Goal: Navigation & Orientation: Find specific page/section

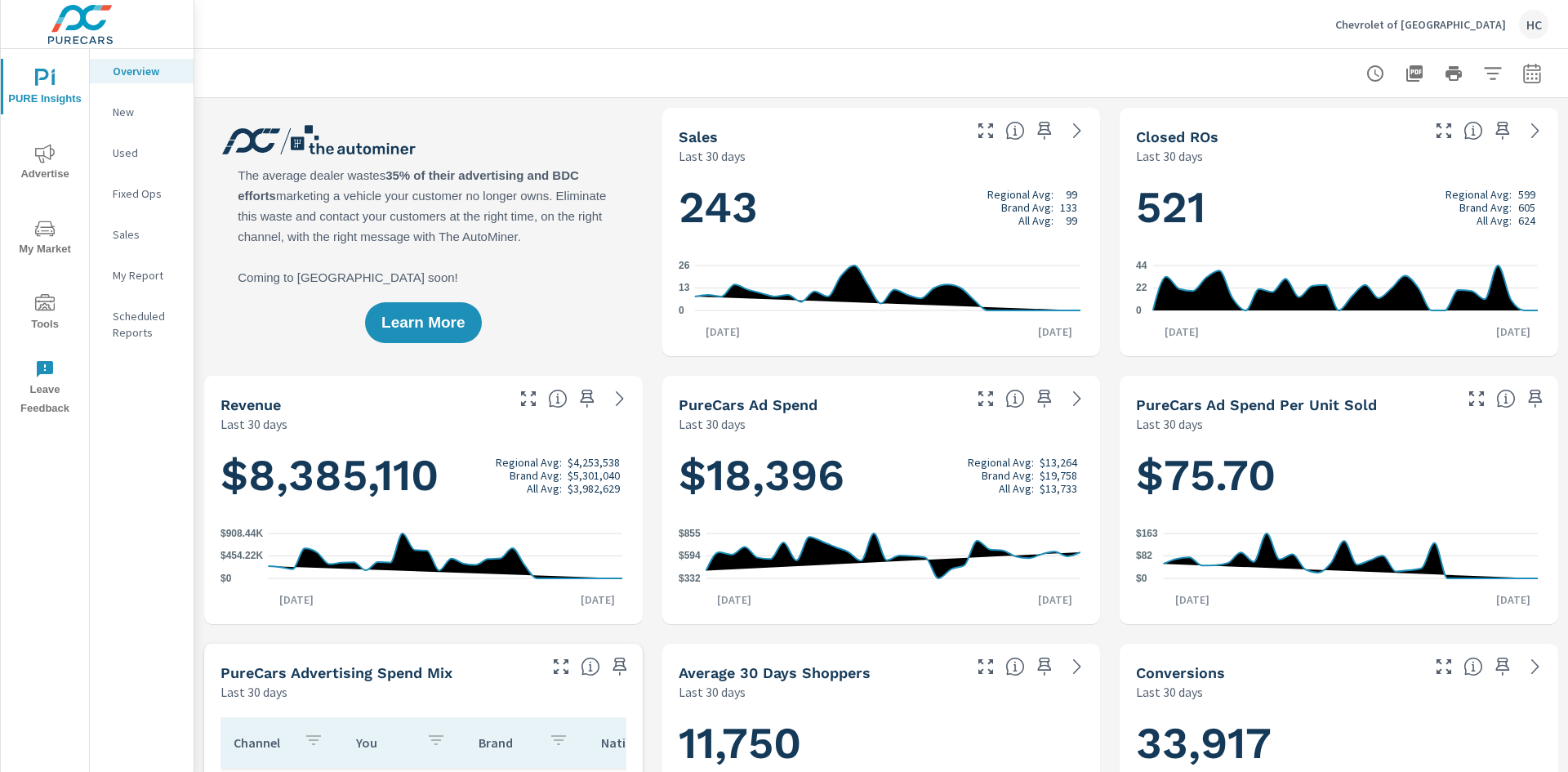
scroll to position [1, 0]
click at [57, 315] on span "Tools" at bounding box center [45, 314] width 79 height 40
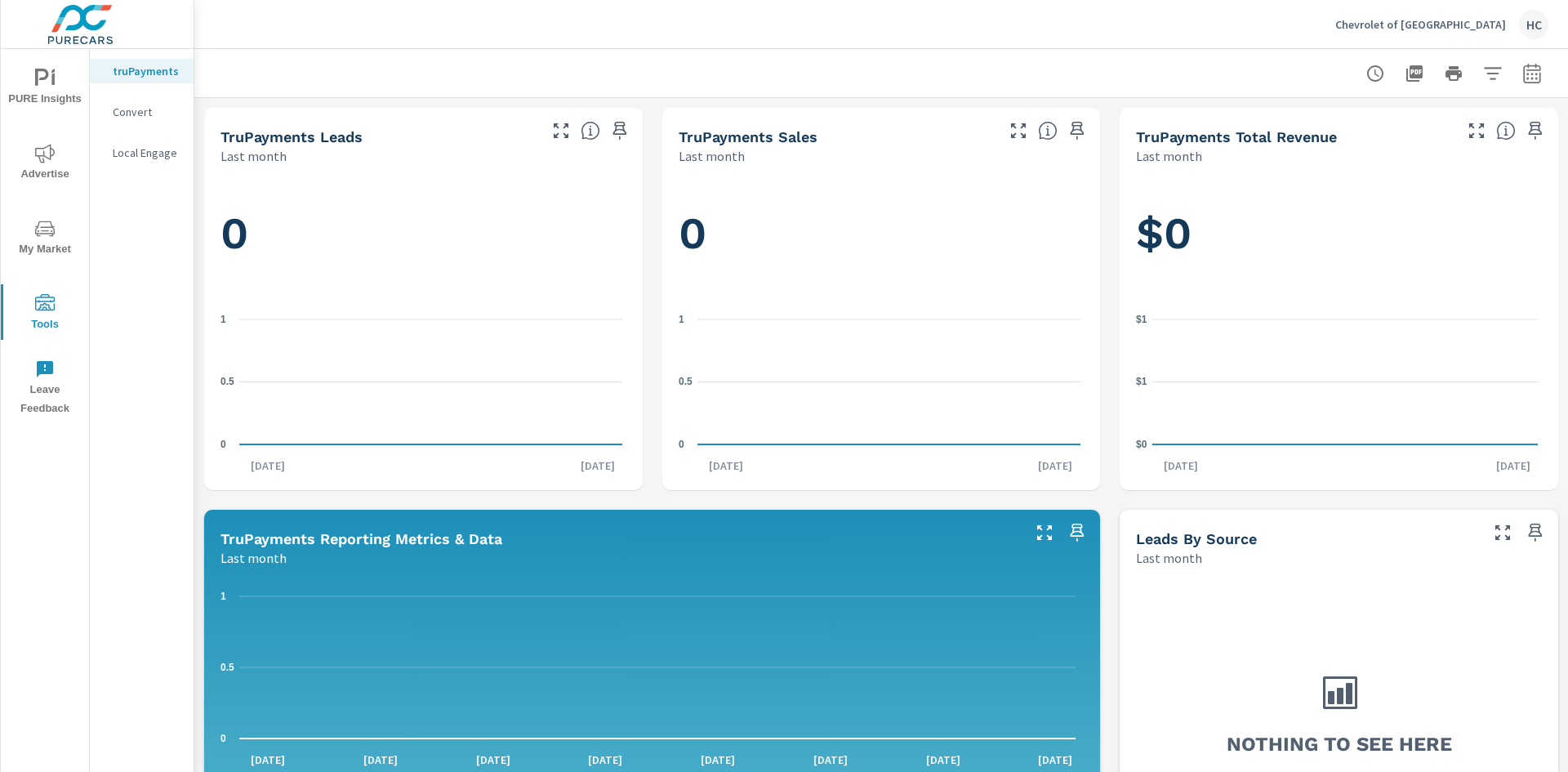
click at [1537, 27] on div "HC" at bounding box center [1534, 24] width 29 height 29
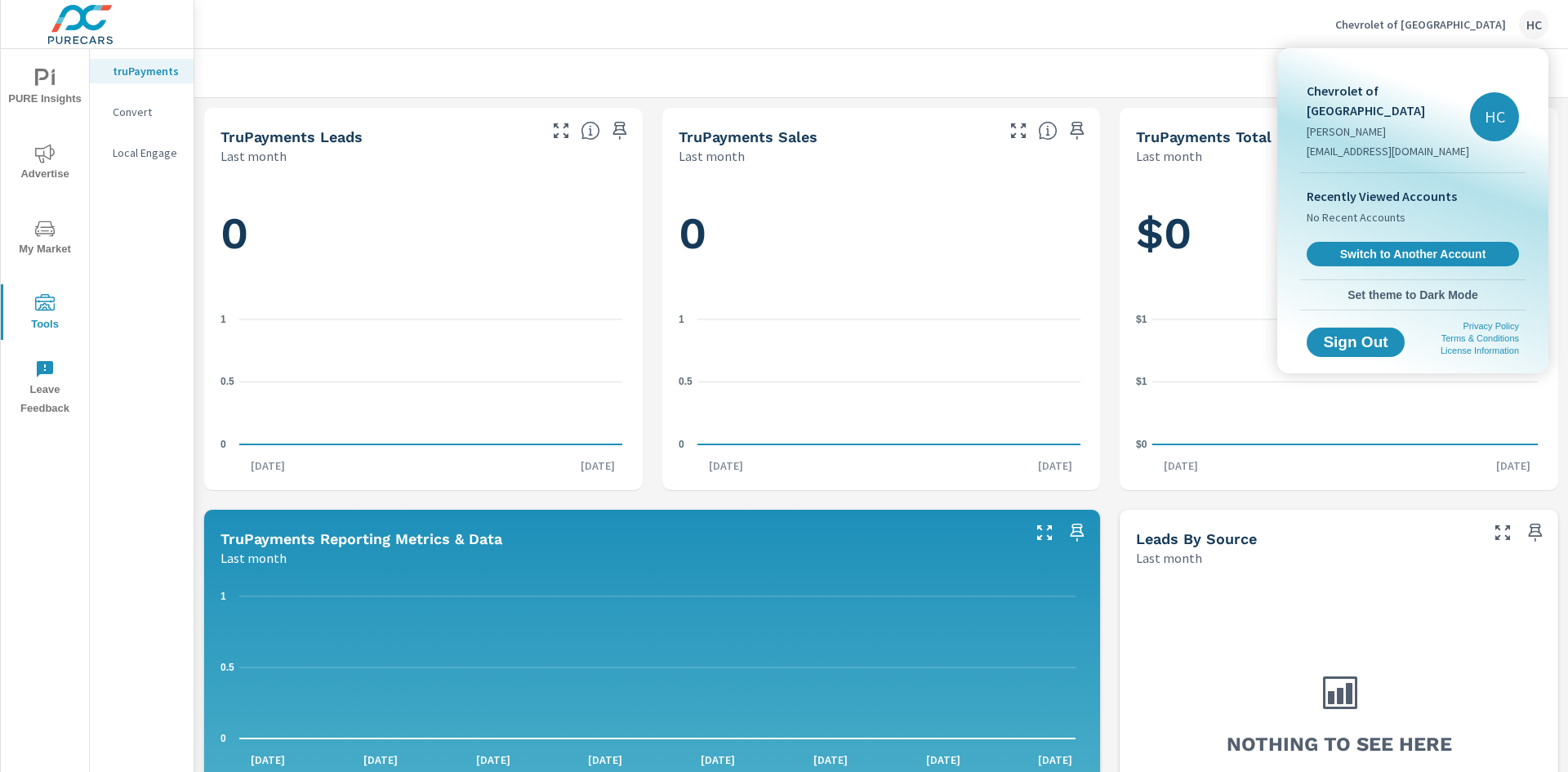
click at [1447, 287] on span "Set theme to Dark Mode" at bounding box center [1412, 294] width 212 height 15
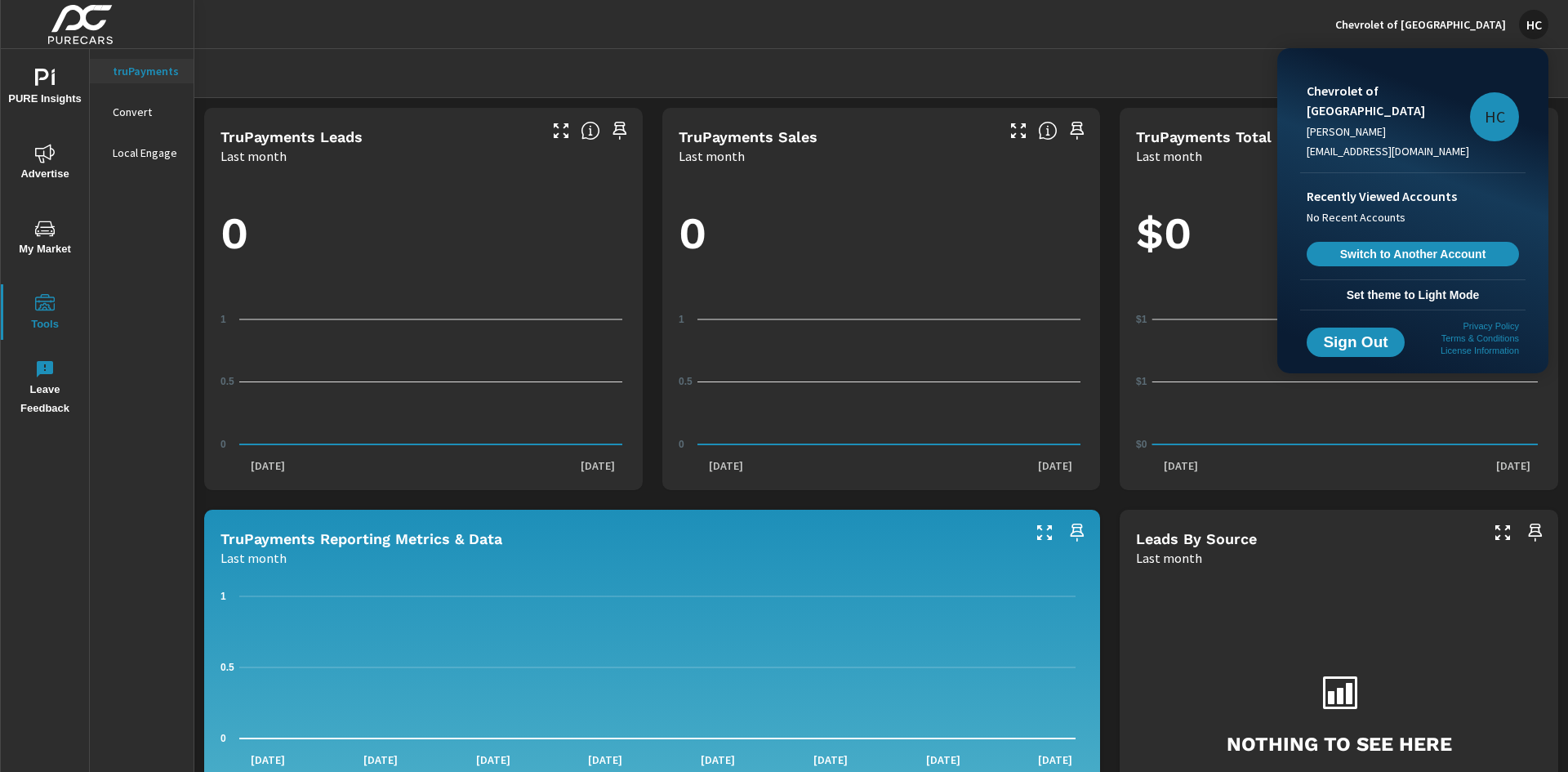
click at [1135, 25] on div at bounding box center [784, 386] width 1568 height 772
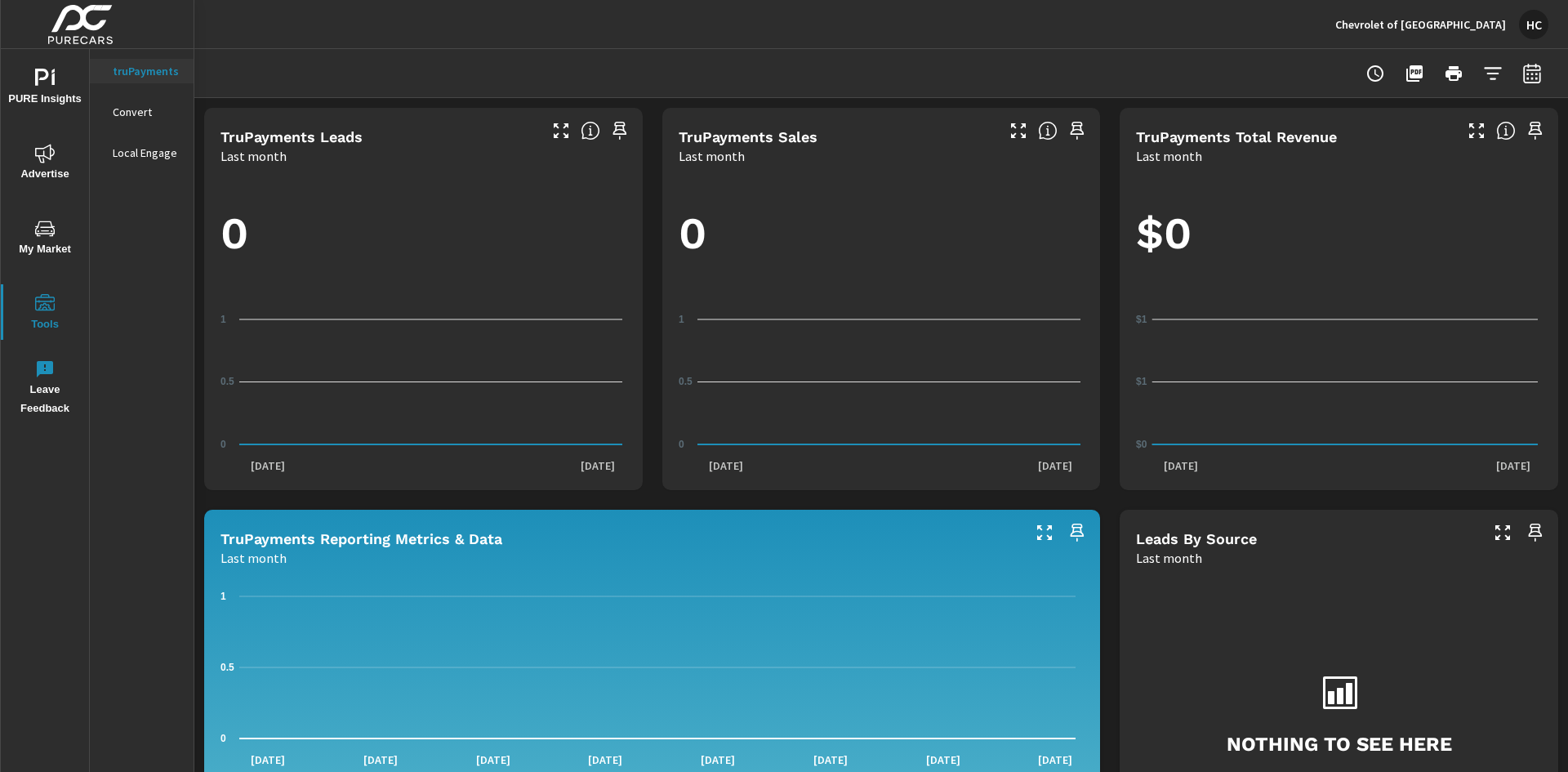
click at [27, 83] on span "PURE Insights" at bounding box center [45, 88] width 79 height 40
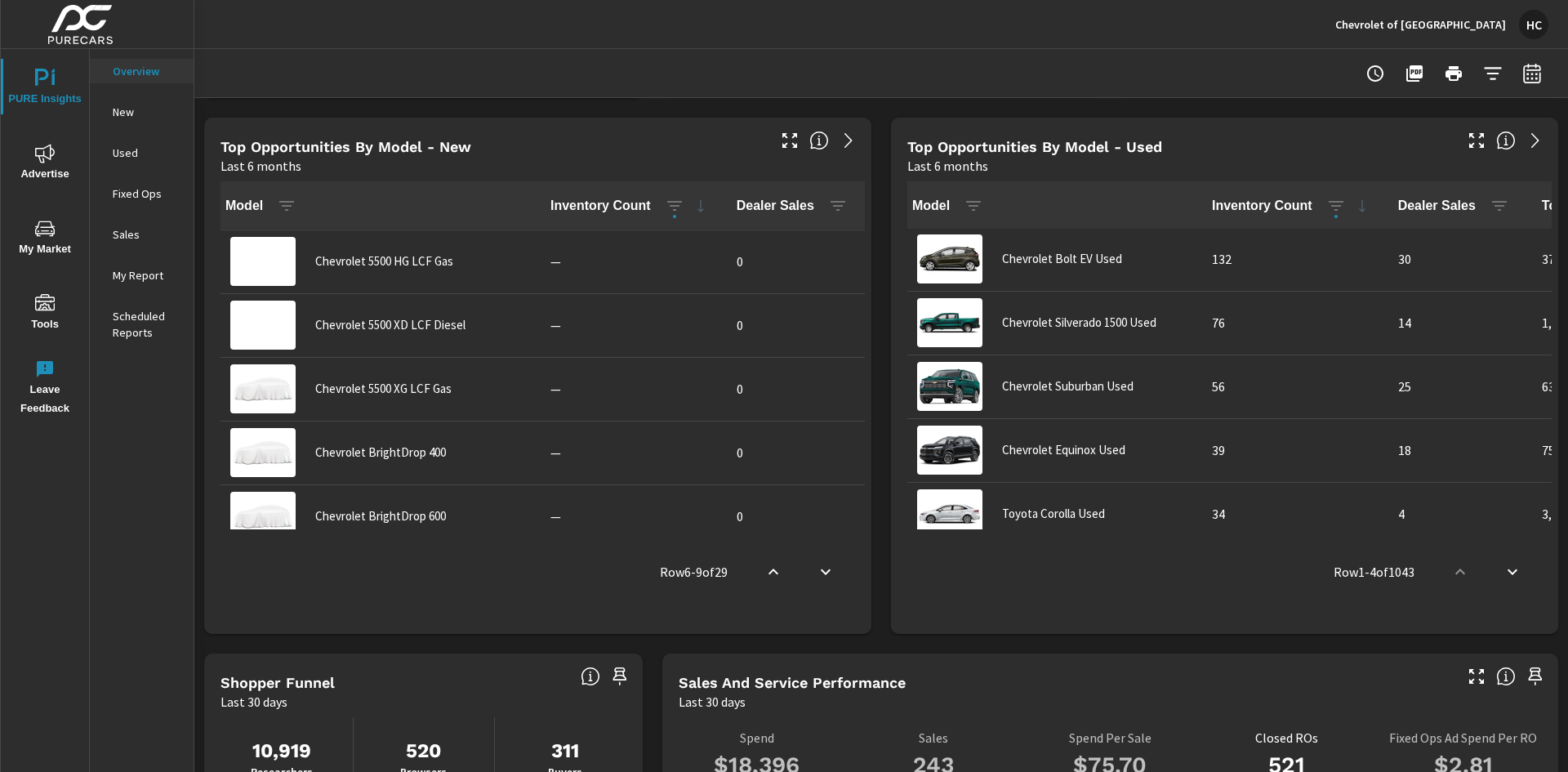
scroll to position [1381, 0]
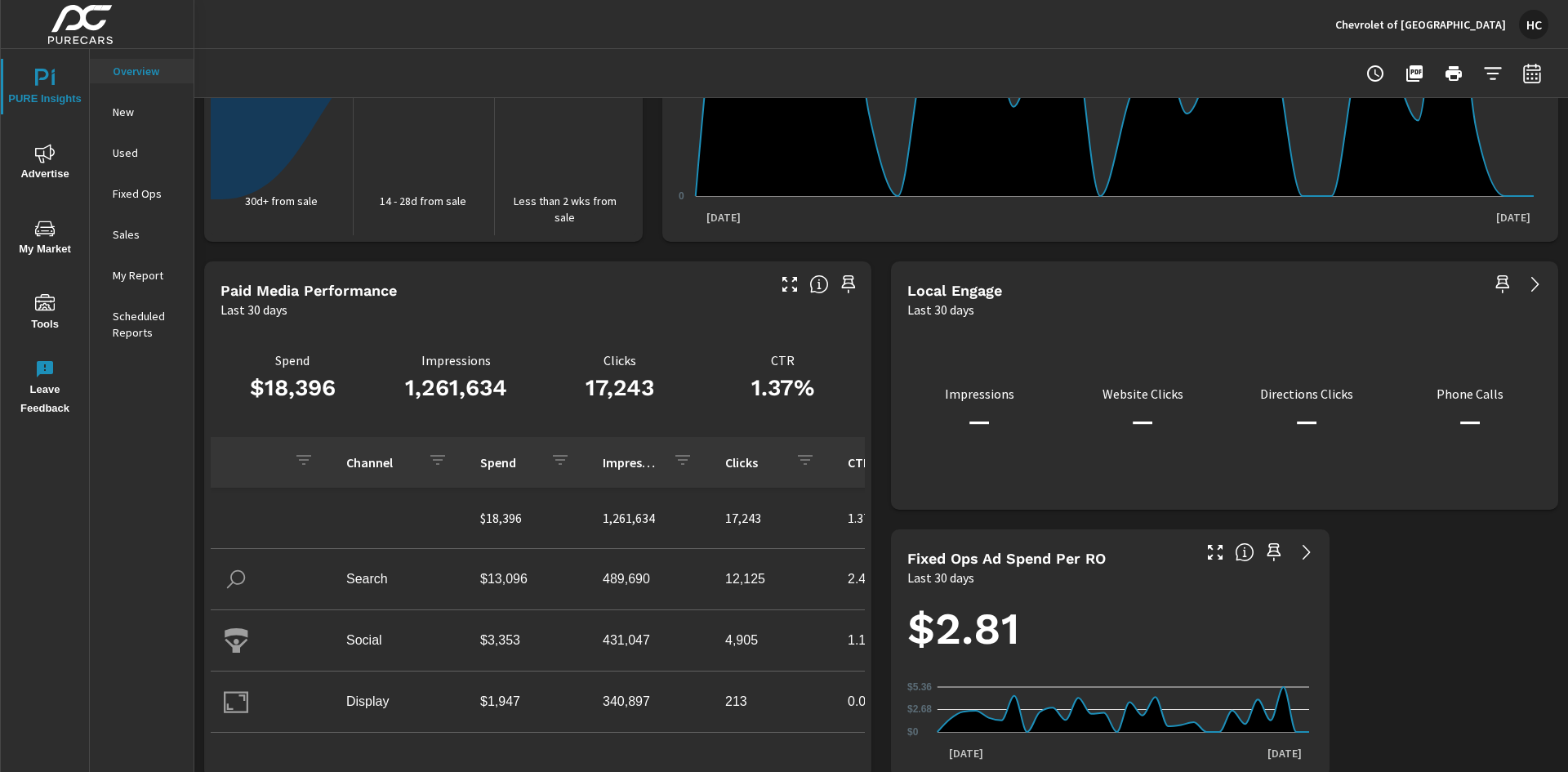
scroll to position [2005, 0]
